Goal: Transaction & Acquisition: Download file/media

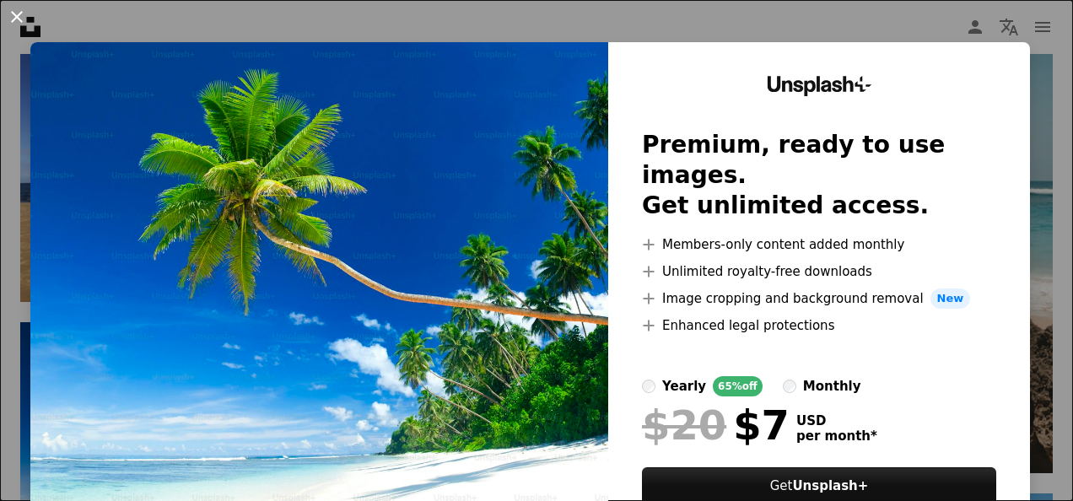
click at [15, 13] on button "An X shape" at bounding box center [17, 17] width 20 height 20
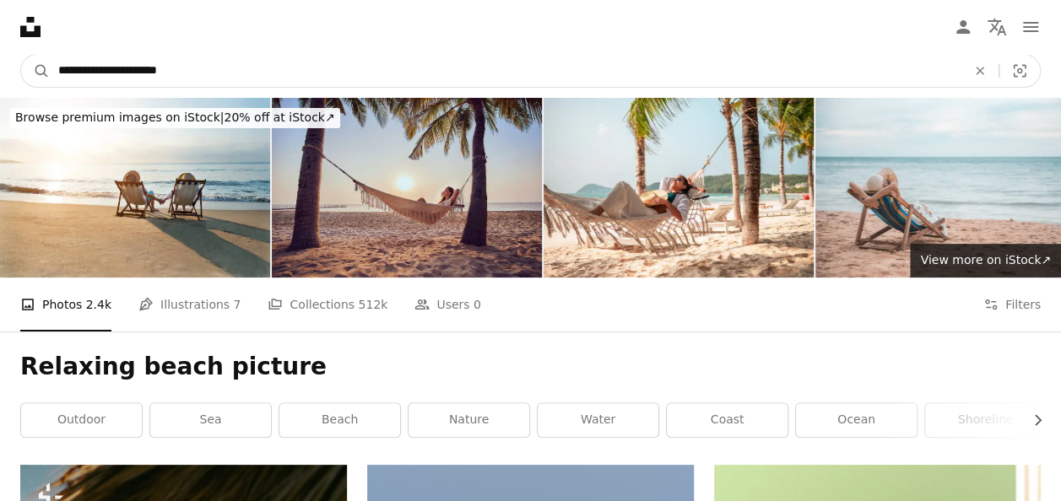
click at [194, 69] on input "**********" at bounding box center [505, 71] width 911 height 32
type input "**********"
click at [21, 55] on button "A magnifying glass" at bounding box center [35, 71] width 29 height 32
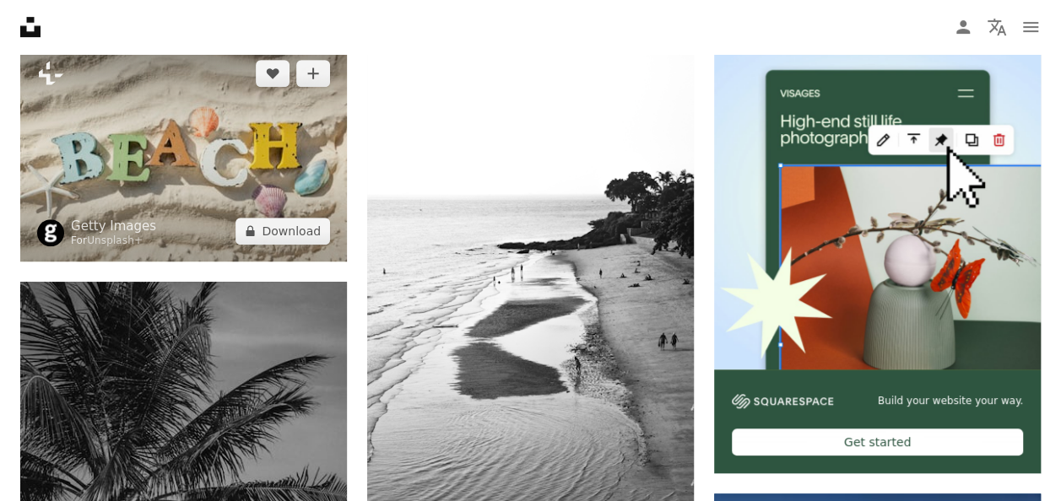
scroll to position [253, 0]
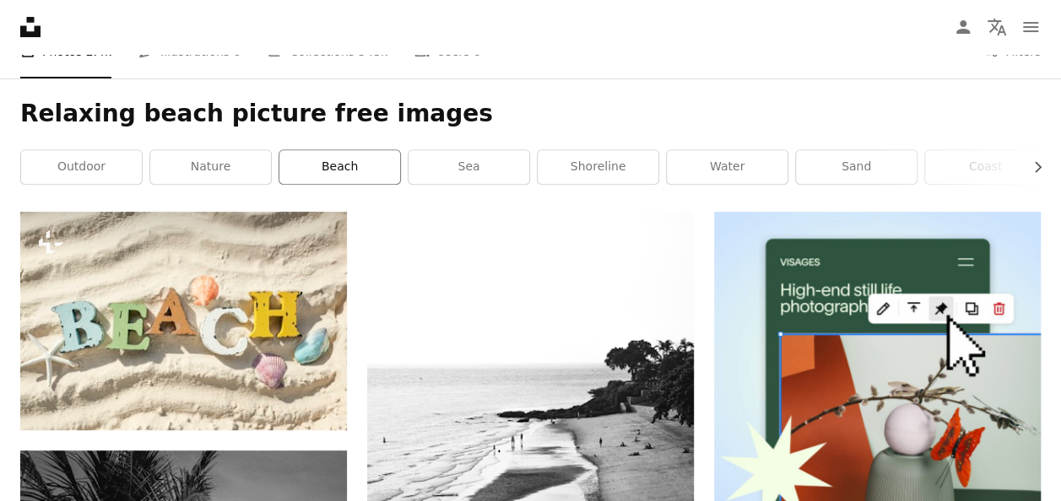
click at [343, 167] on link "beach" at bounding box center [339, 167] width 121 height 34
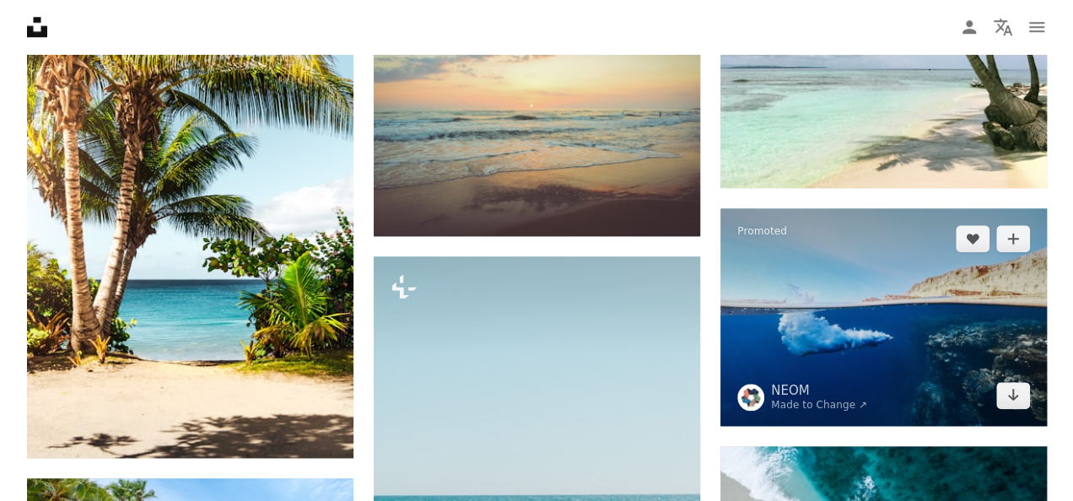
scroll to position [675, 0]
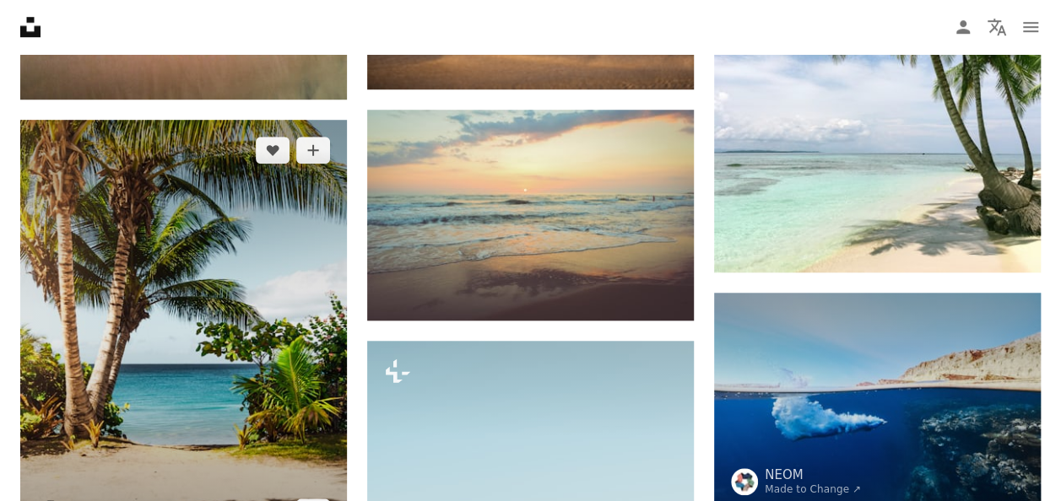
click at [169, 391] on img at bounding box center [183, 331] width 327 height 423
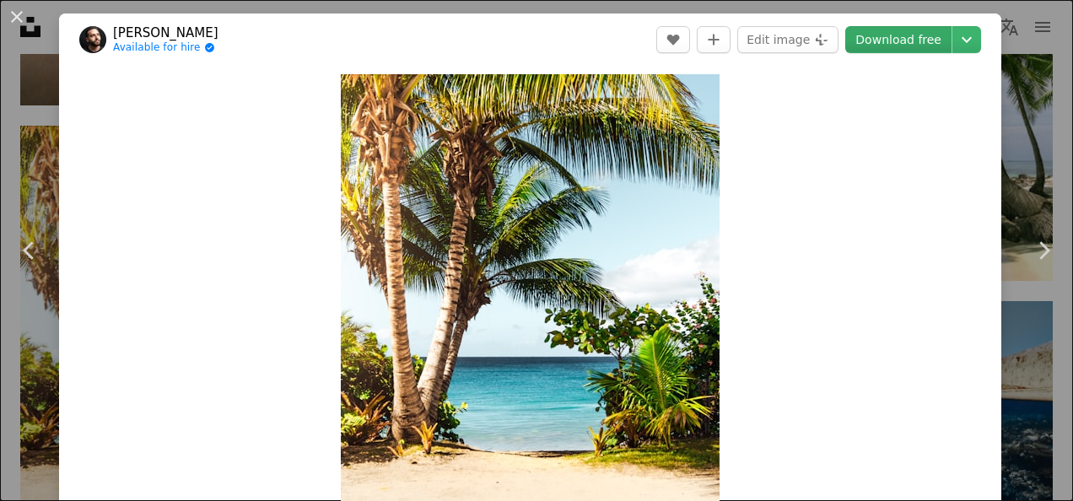
click at [888, 35] on link "Download free" at bounding box center [898, 39] width 106 height 27
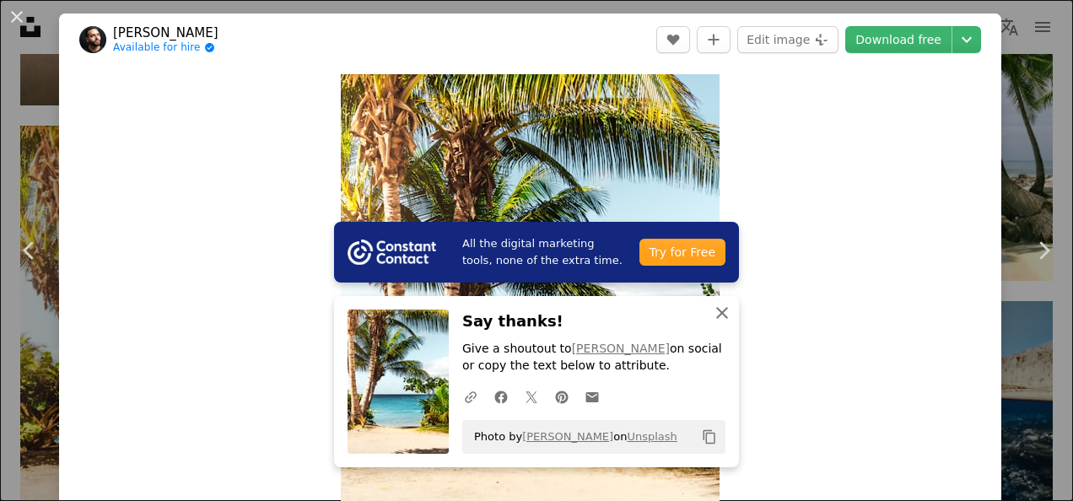
click at [720, 319] on icon "An X shape" at bounding box center [722, 313] width 20 height 20
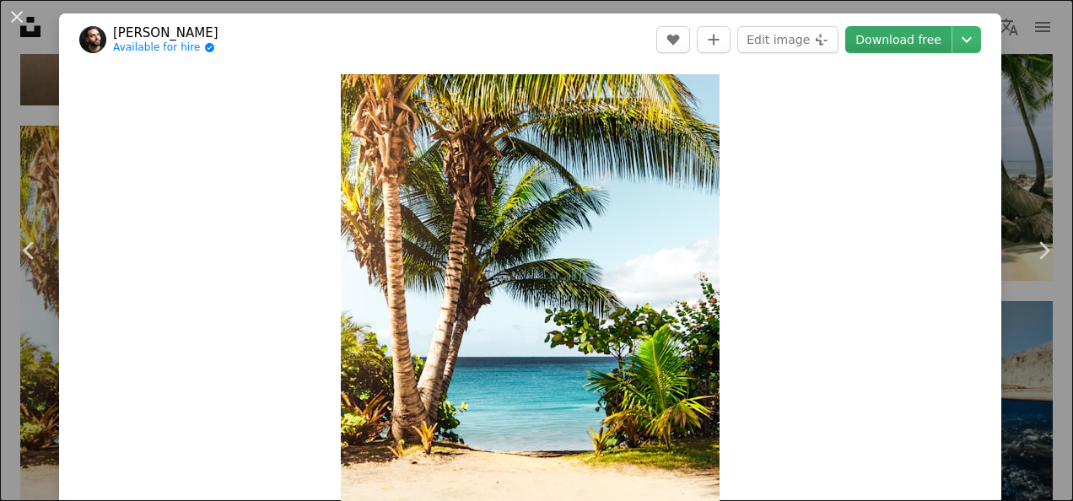
click at [886, 35] on link "Download free" at bounding box center [898, 39] width 106 height 27
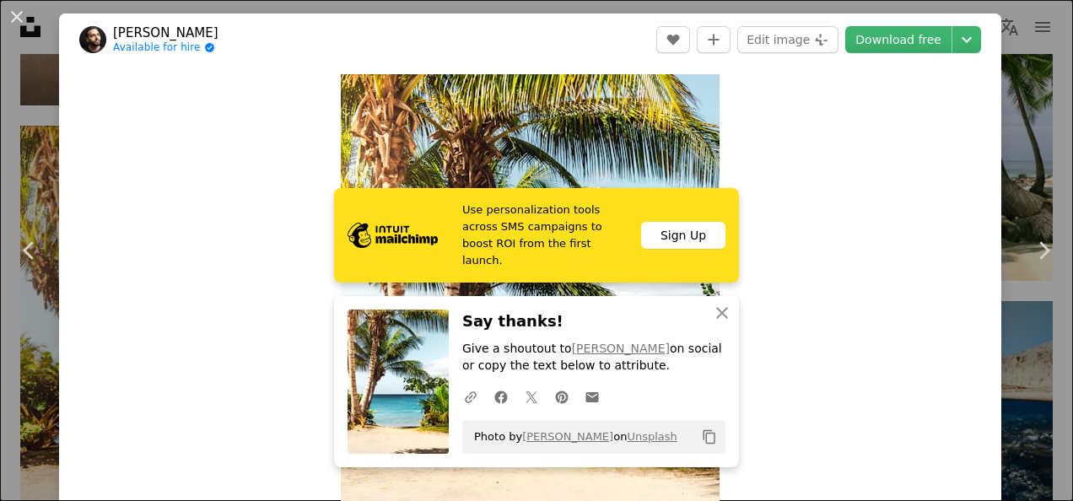
click at [871, 267] on div "Zoom in" at bounding box center [530, 319] width 942 height 507
click at [718, 308] on icon "An X shape" at bounding box center [722, 313] width 20 height 20
